Goal: Information Seeking & Learning: Compare options

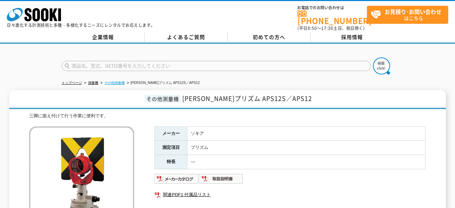
click at [119, 81] on link "その他測量機" at bounding box center [114, 83] width 20 height 4
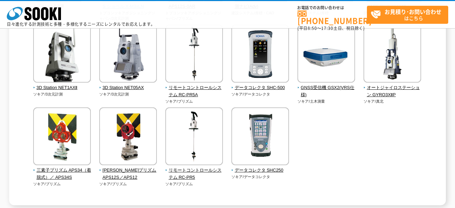
scroll to position [203, 0]
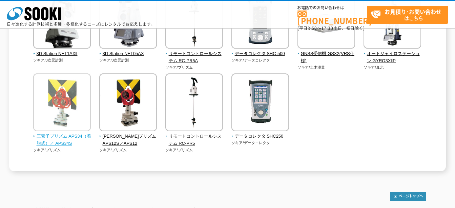
click at [63, 136] on span "三素子プリズム APS34（着脱式）／ APS34S" at bounding box center [62, 140] width 58 height 14
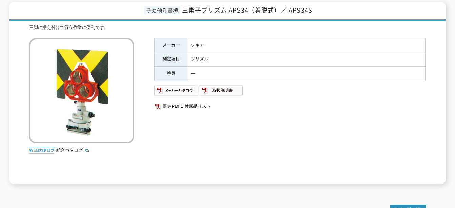
scroll to position [89, 0]
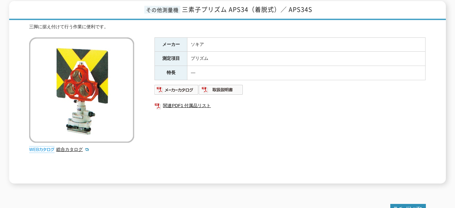
click at [86, 118] on img at bounding box center [81, 89] width 105 height 105
click at [87, 91] on img at bounding box center [81, 89] width 105 height 105
click at [85, 76] on img at bounding box center [81, 89] width 105 height 105
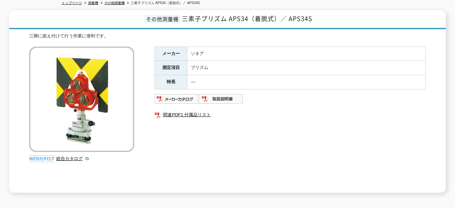
scroll to position [68, 0]
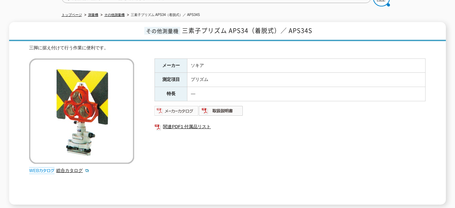
click at [172, 106] on img at bounding box center [177, 110] width 44 height 11
